Goal: Check status: Check status

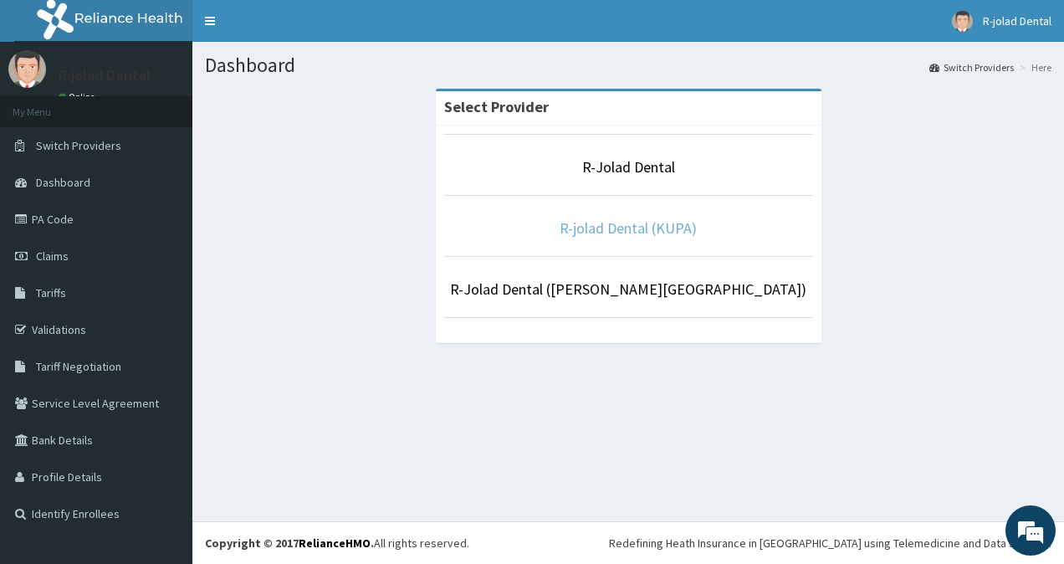
click at [609, 223] on link "R-jolad Dental (KUPA)" at bounding box center [627, 227] width 137 height 19
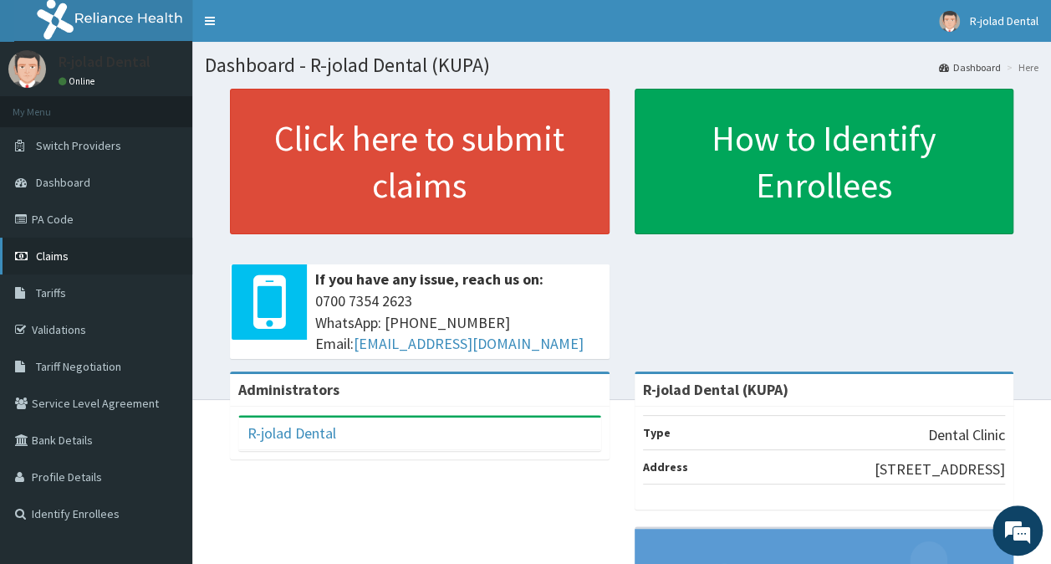
click at [43, 268] on link "Claims" at bounding box center [96, 255] width 192 height 37
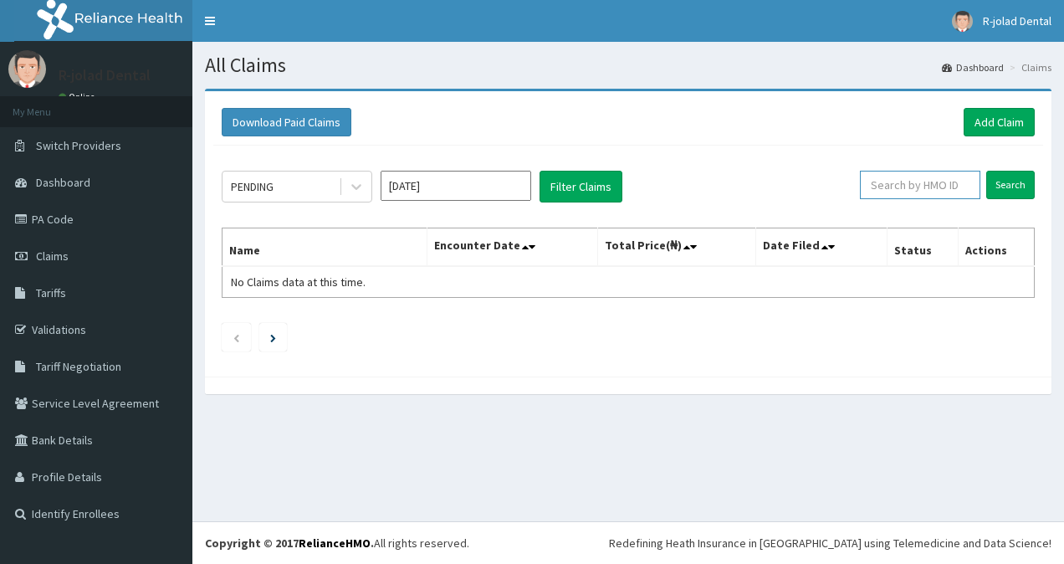
click at [895, 188] on input "text" at bounding box center [920, 185] width 120 height 28
paste input "ENP/10429/A"
click at [1000, 187] on input "Search" at bounding box center [1010, 185] width 48 height 28
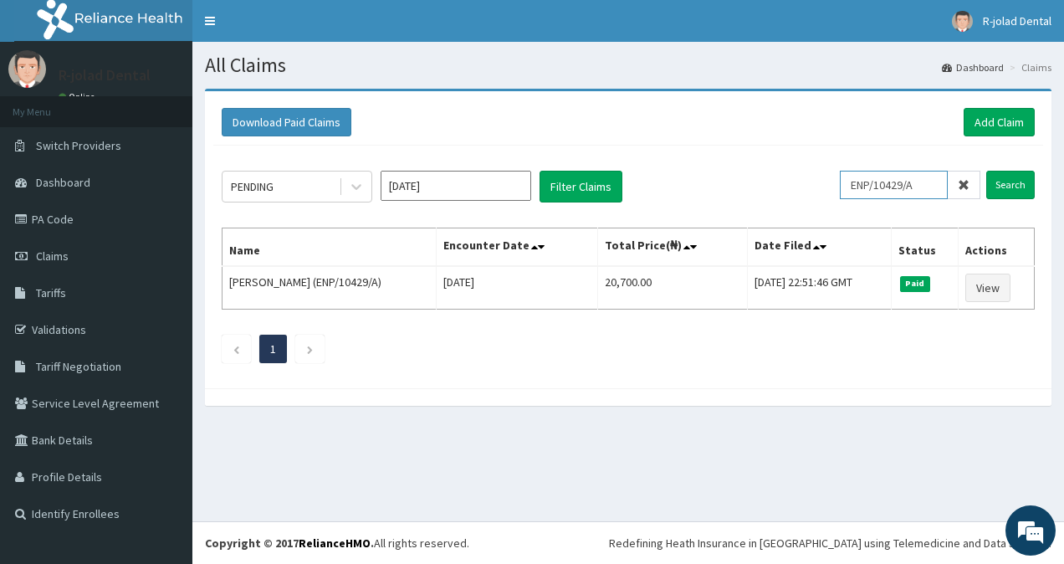
drag, startPoint x: 930, startPoint y: 186, endPoint x: 841, endPoint y: 195, distance: 89.1
click at [841, 195] on div "PENDING Oct 2025 Filter Claims ENP/10429/A Search" at bounding box center [628, 187] width 813 height 32
paste input "TVT/10124"
type input "TVT/10124/A"
click at [1022, 197] on input "Search" at bounding box center [1010, 185] width 48 height 28
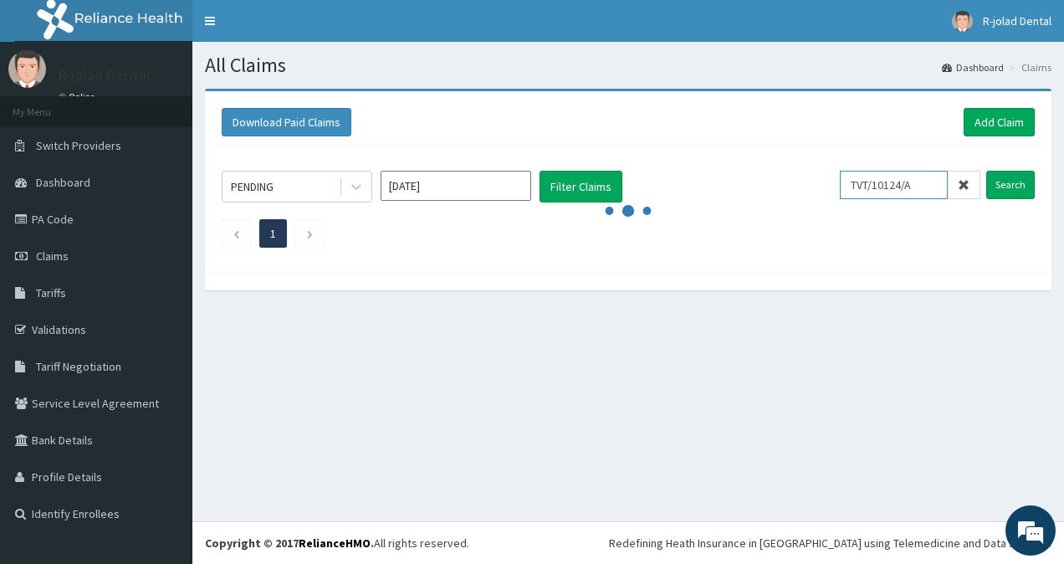
click at [863, 186] on input "TVT/10124/A" at bounding box center [894, 185] width 108 height 28
click at [945, 190] on input "TVT/10124/A" at bounding box center [894, 185] width 108 height 28
click at [1005, 180] on input "Search" at bounding box center [1010, 185] width 48 height 28
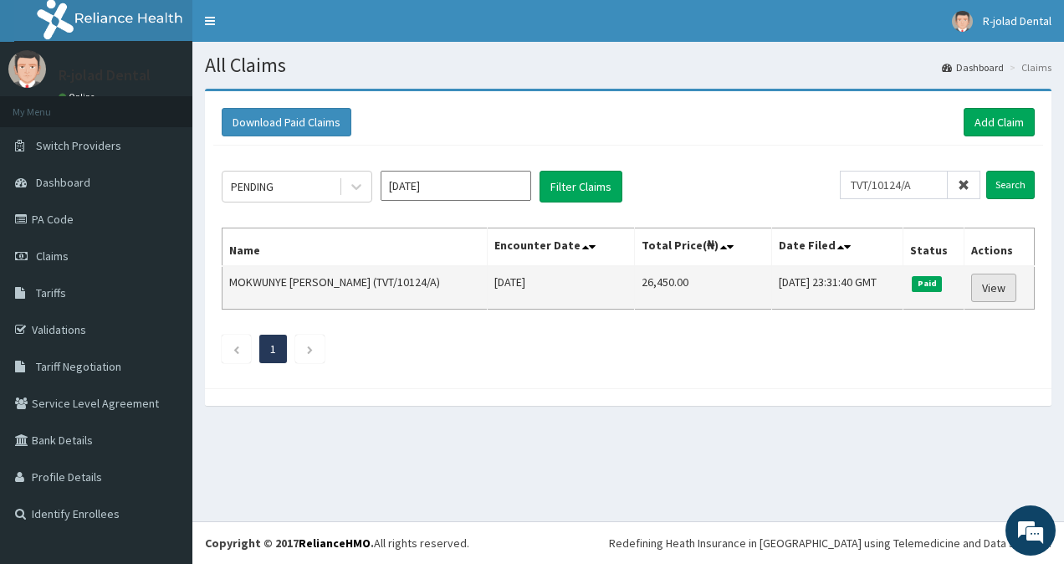
click at [993, 279] on link "View" at bounding box center [993, 287] width 45 height 28
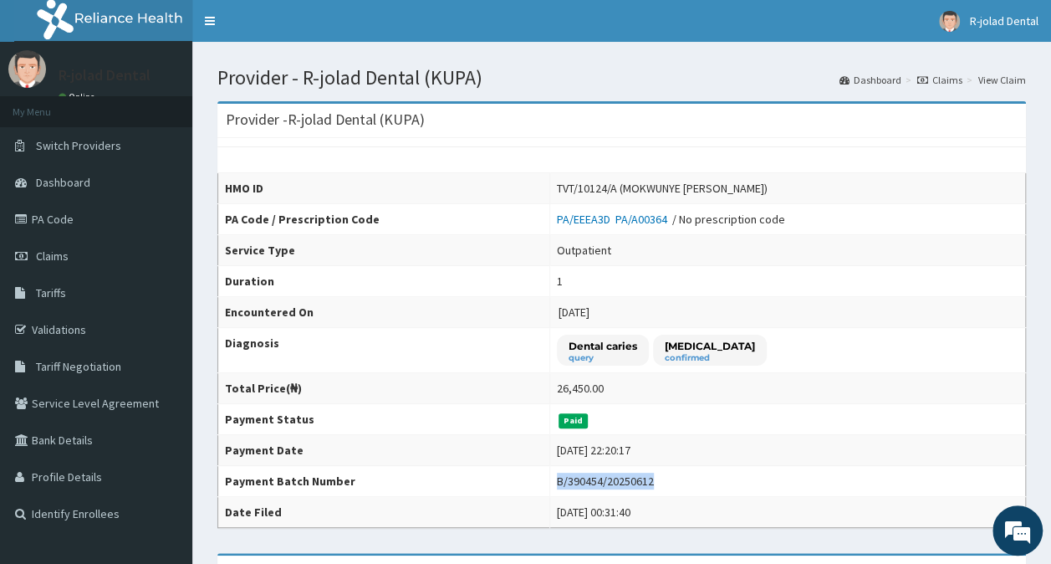
drag, startPoint x: 547, startPoint y: 477, endPoint x: 639, endPoint y: 474, distance: 92.0
click at [639, 474] on div "B/390454/20250612" at bounding box center [605, 480] width 97 height 17
copy div "B/390454/20250612"
click at [52, 246] on link "Claims" at bounding box center [96, 255] width 192 height 37
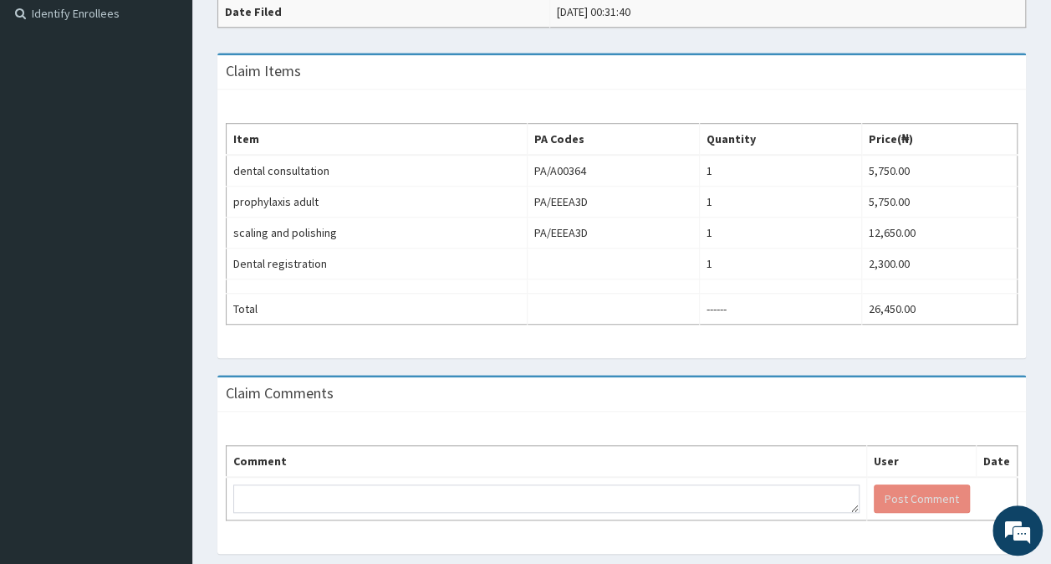
scroll to position [542, 0]
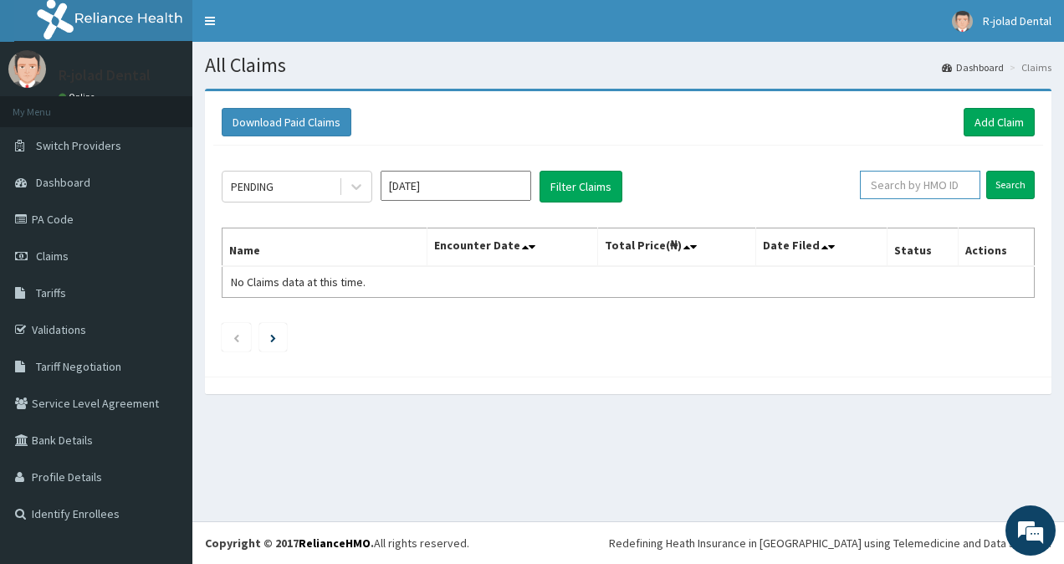
click at [936, 171] on input "text" at bounding box center [920, 185] width 120 height 28
paste input "GMT/10072/A"
type input "GMT/10072/A"
click at [1027, 187] on input "Search" at bounding box center [1010, 185] width 48 height 28
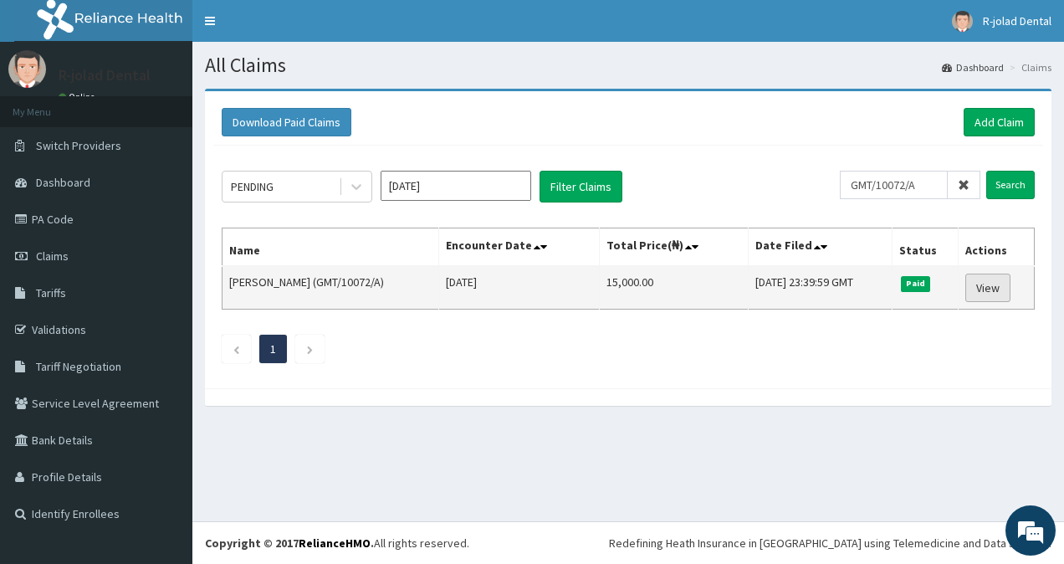
click at [986, 279] on link "View" at bounding box center [987, 287] width 45 height 28
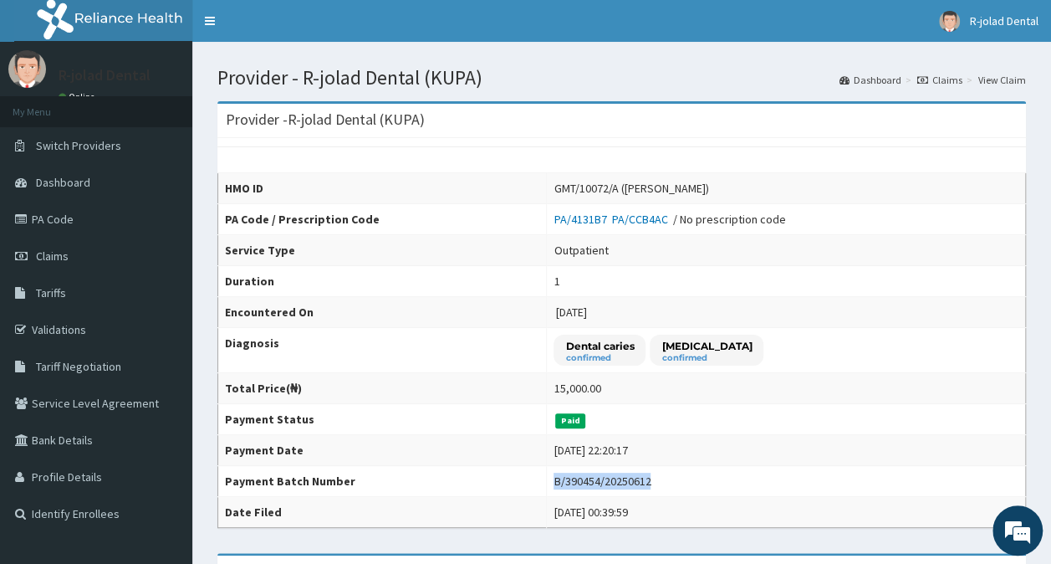
drag, startPoint x: 535, startPoint y: 477, endPoint x: 640, endPoint y: 482, distance: 104.6
click at [640, 482] on tr "Payment Batch Number B/390454/20250612" at bounding box center [622, 481] width 808 height 31
copy tr "B/390454/20250612"
